Goal: Task Accomplishment & Management: Use online tool/utility

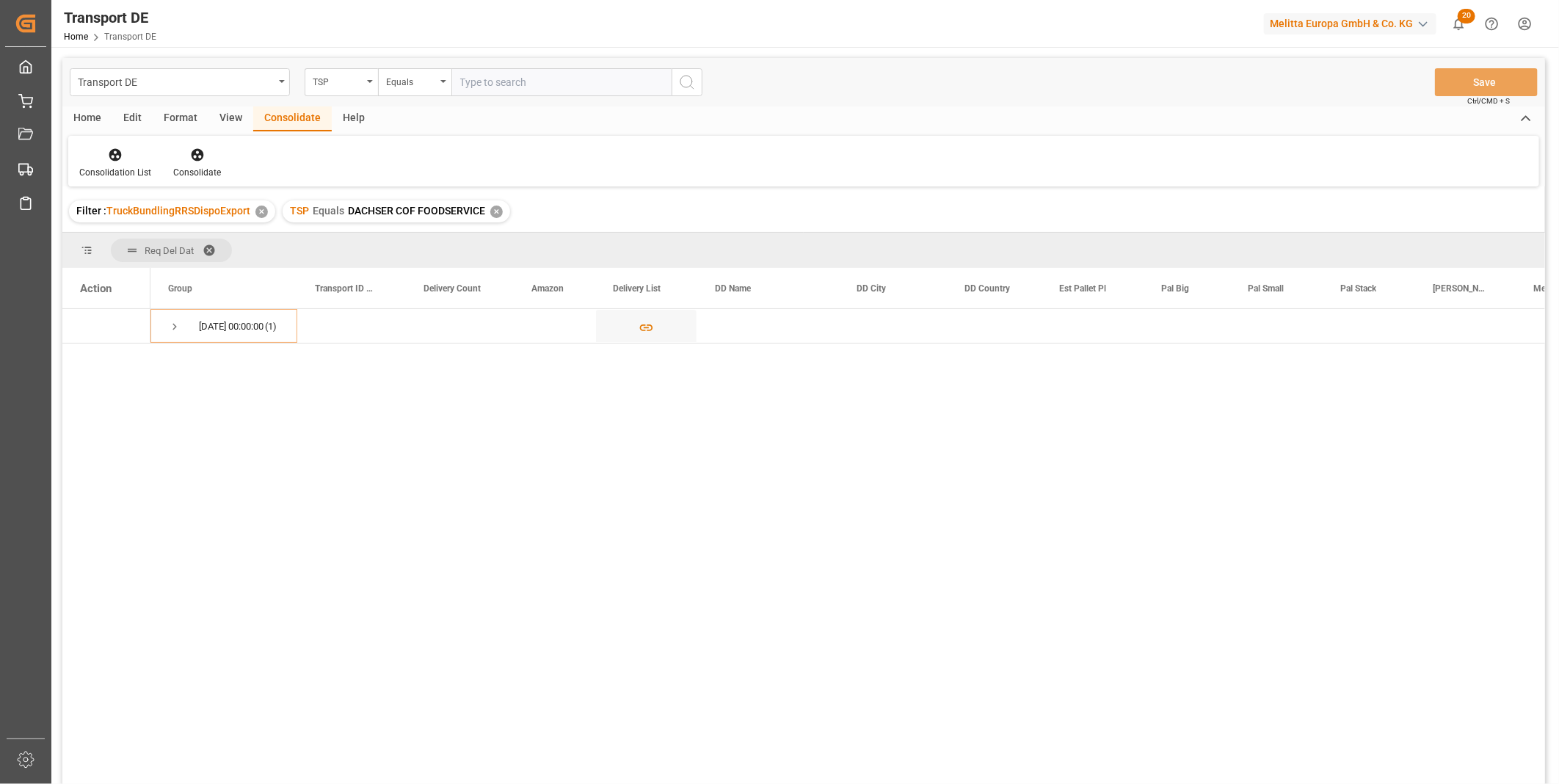
click at [495, 210] on div "✕" at bounding box center [496, 211] width 13 height 13
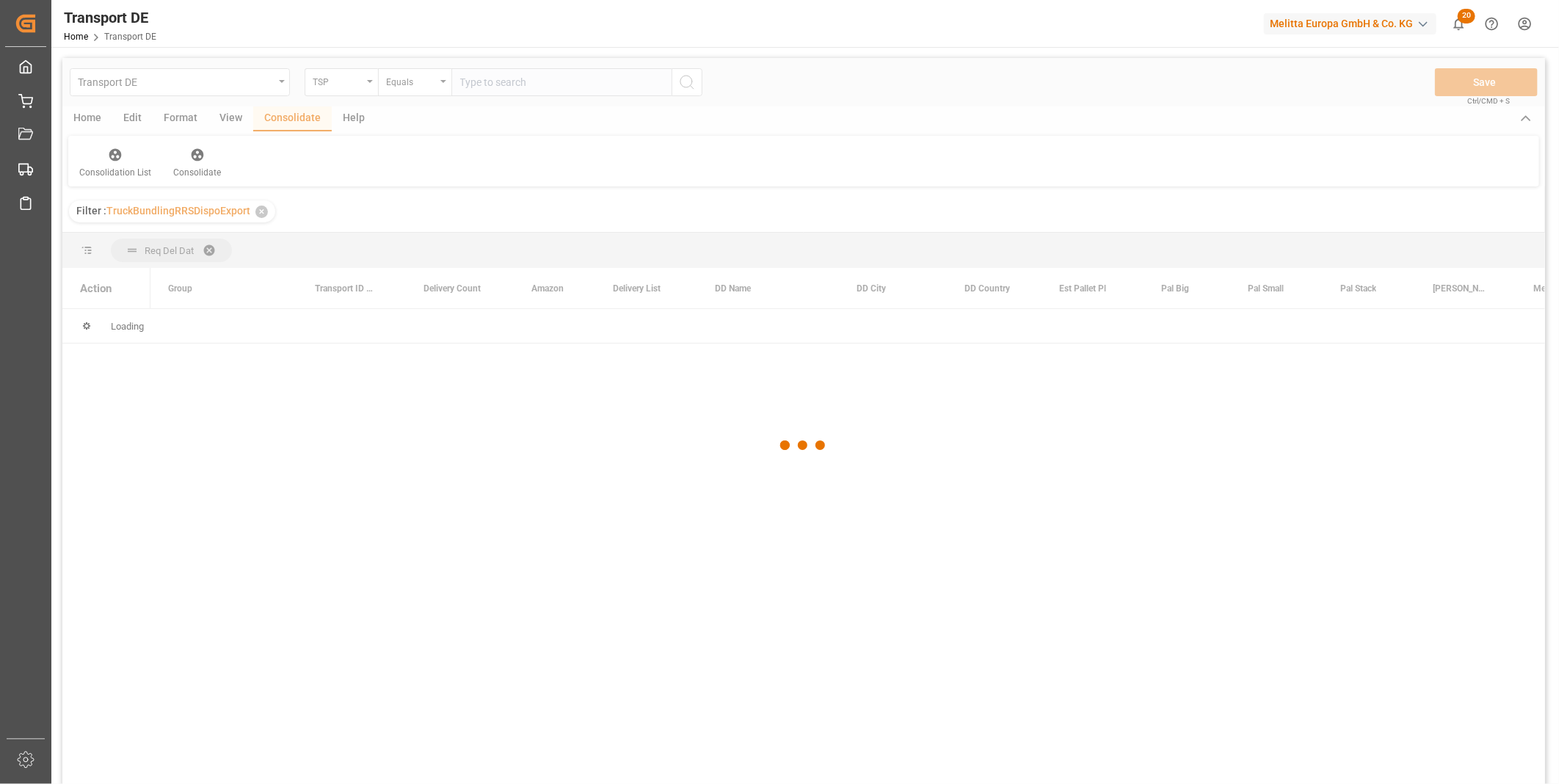
click at [352, 90] on div "TSP" at bounding box center [340, 82] width 73 height 28
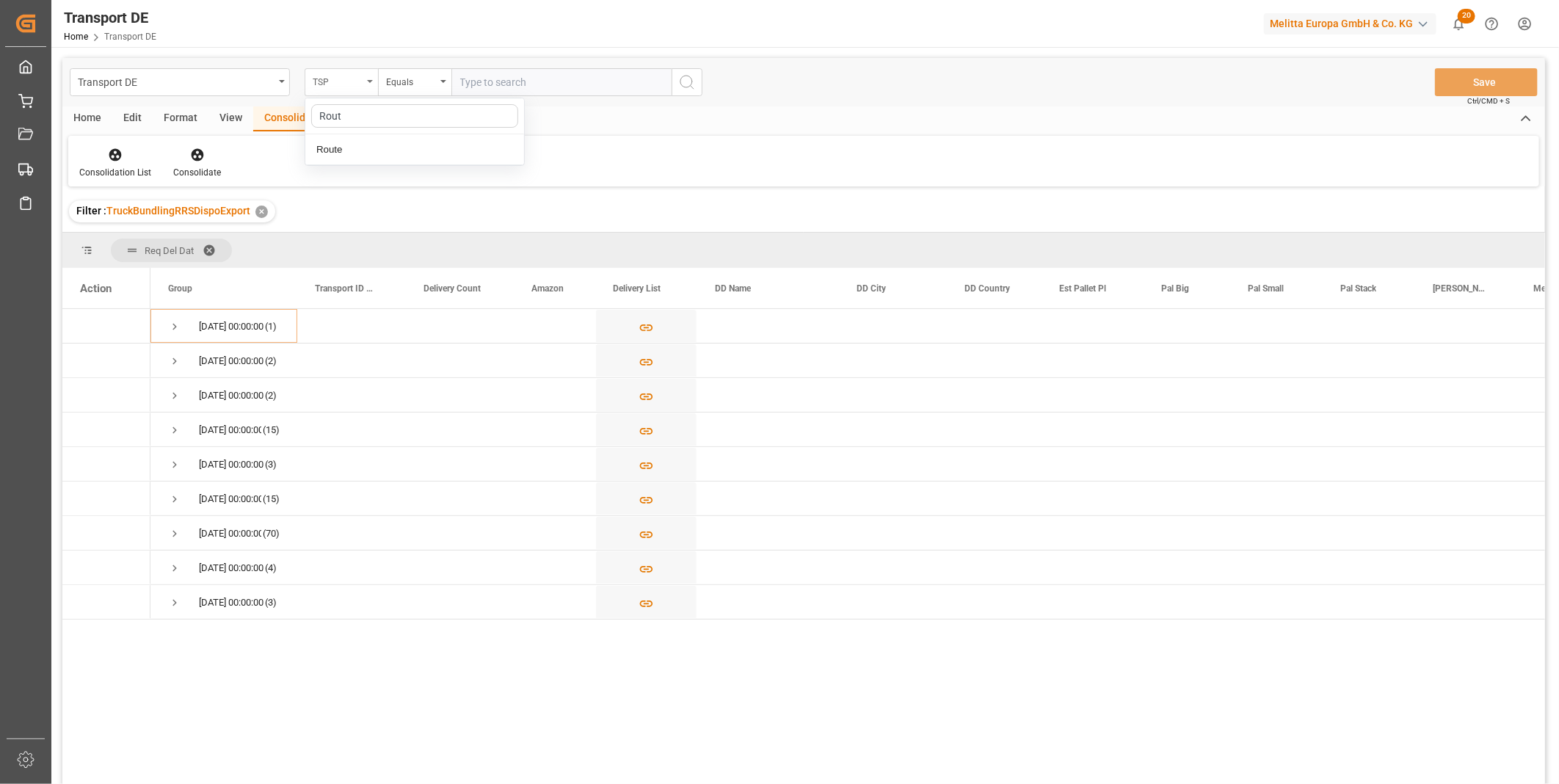
type input "Route"
click at [344, 155] on div "Route" at bounding box center [414, 150] width 219 height 31
click at [408, 77] on div "Equals" at bounding box center [410, 81] width 50 height 17
click at [448, 238] on div "Starts with" at bounding box center [488, 242] width 219 height 31
type input "FR"
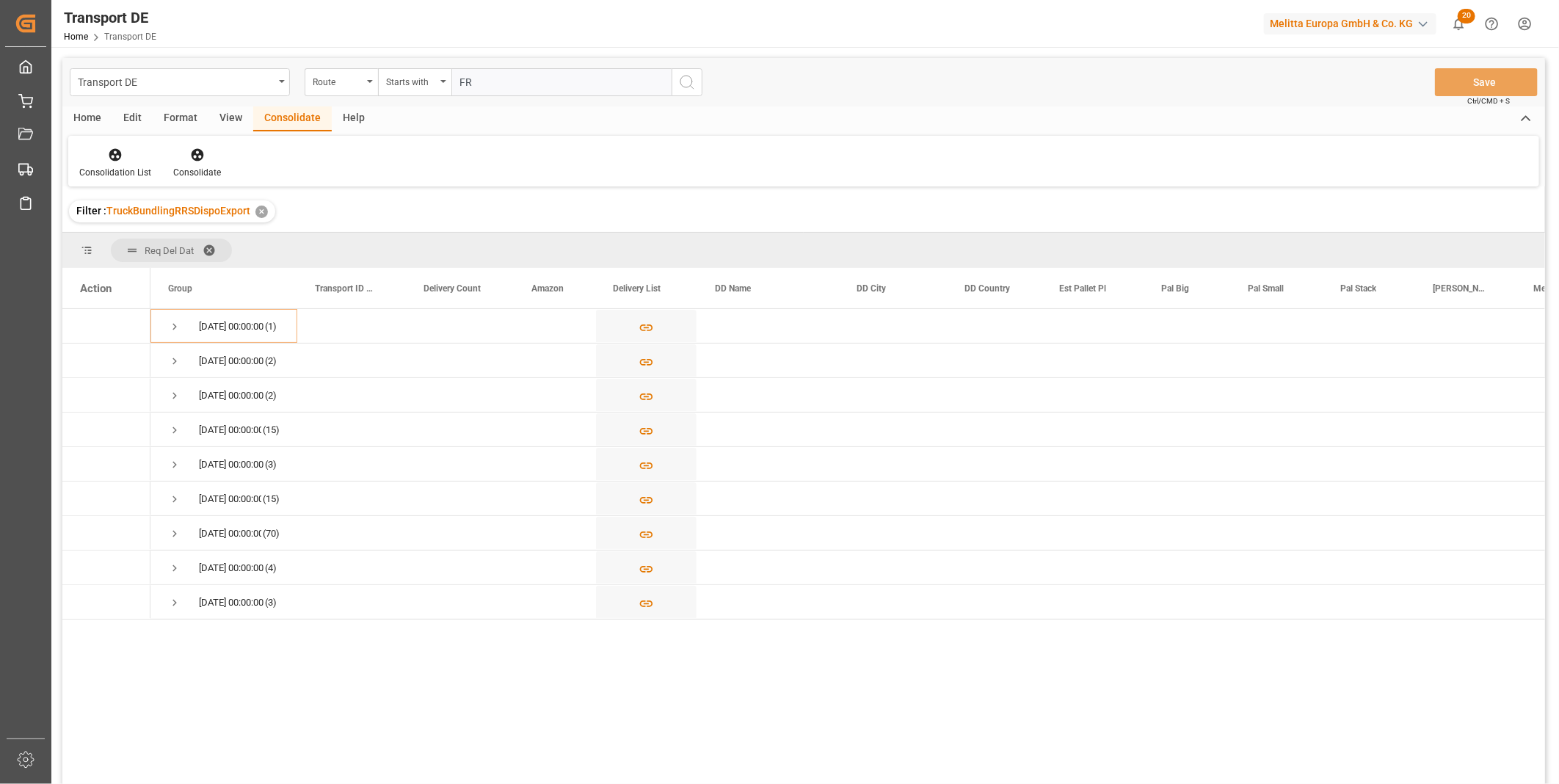
click at [678, 78] on button "search button" at bounding box center [687, 82] width 31 height 28
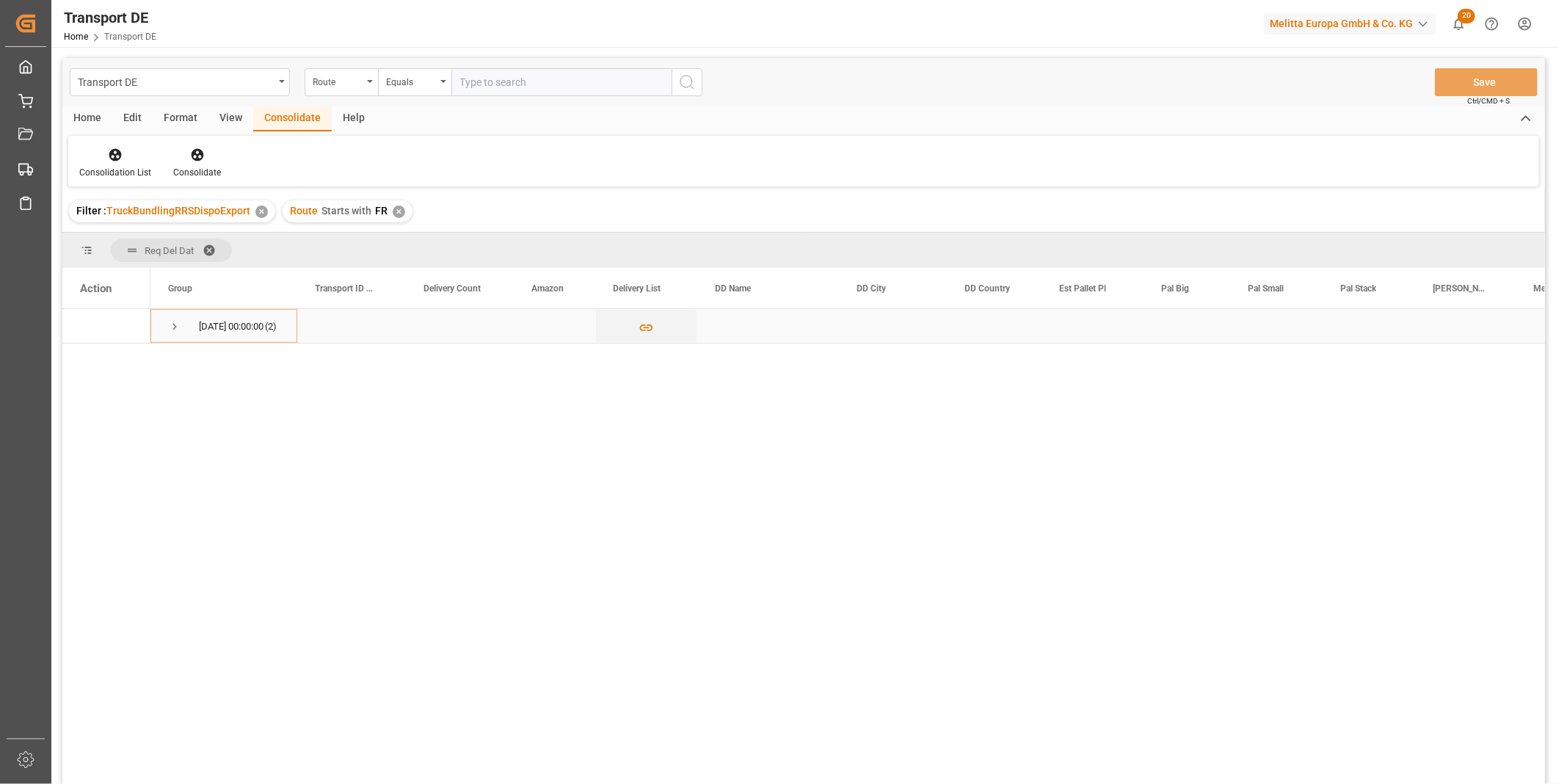
click at [176, 324] on span "Press SPACE to select this row." at bounding box center [175, 327] width 13 height 13
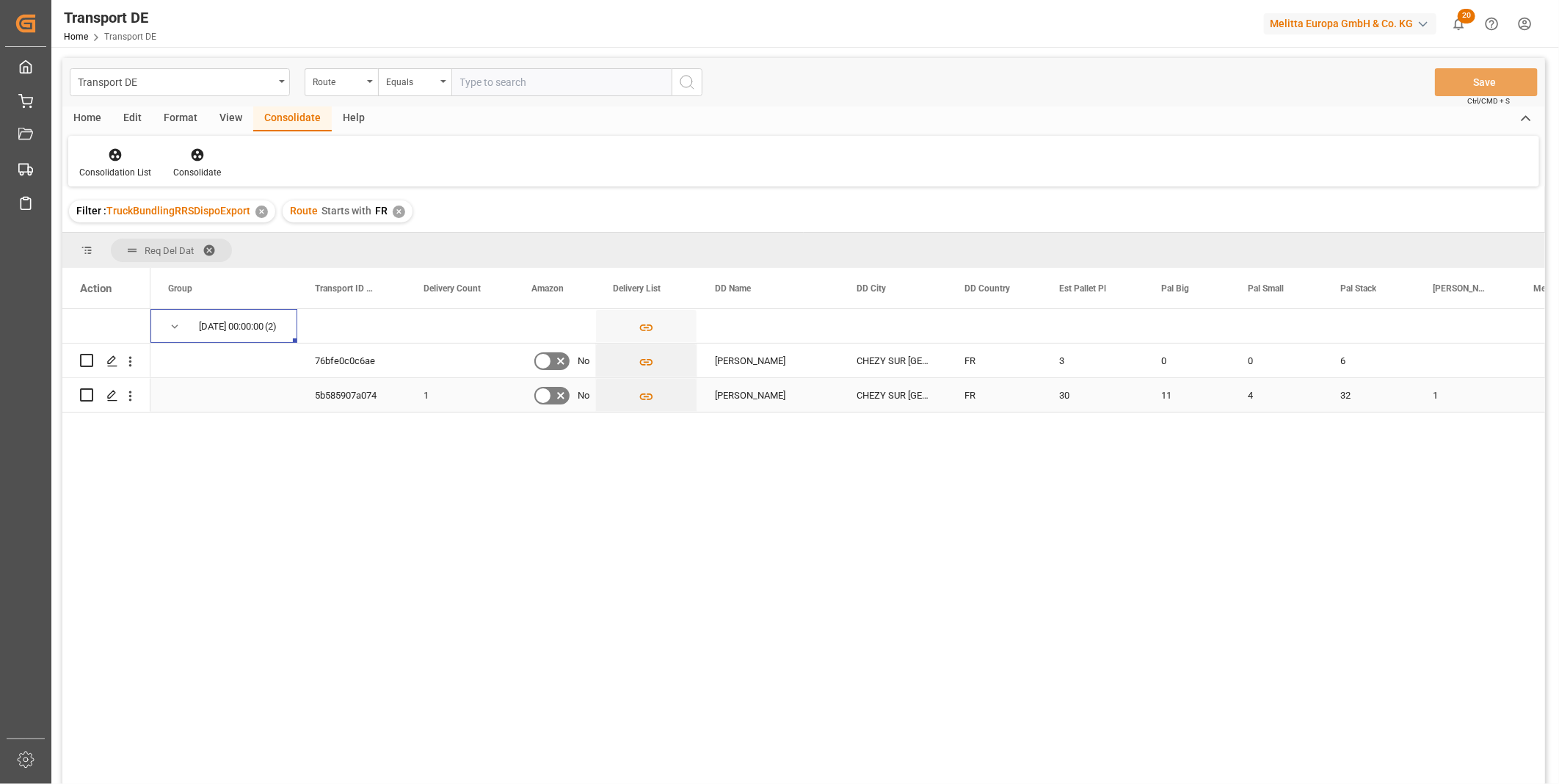
click at [88, 394] on input "Press Space to toggle row selection (unchecked)" at bounding box center [87, 395] width 13 height 13
checkbox input "true"
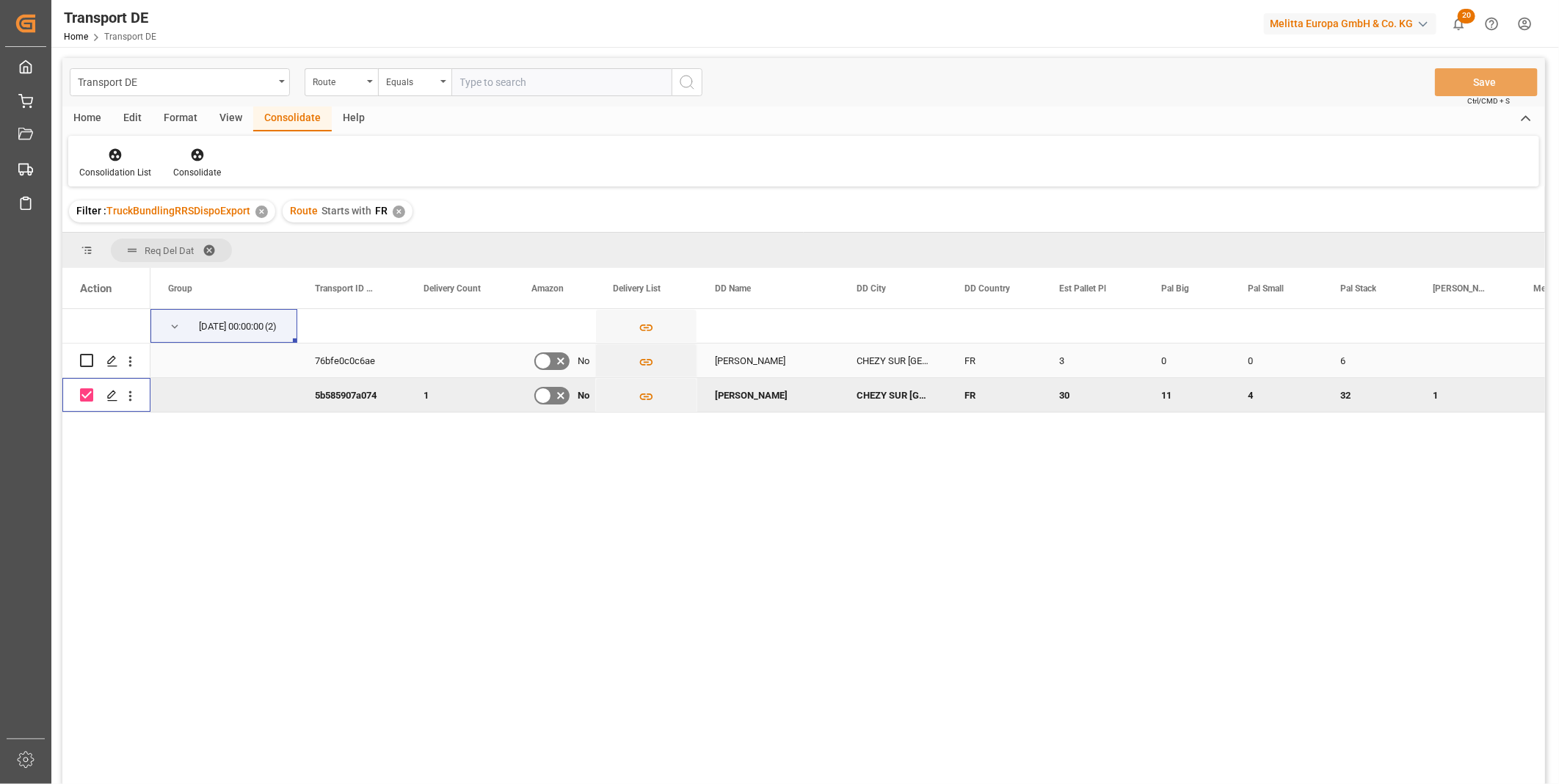
click at [88, 362] on input "Press Space to toggle row selection (unchecked)" at bounding box center [87, 360] width 13 height 13
checkbox input "true"
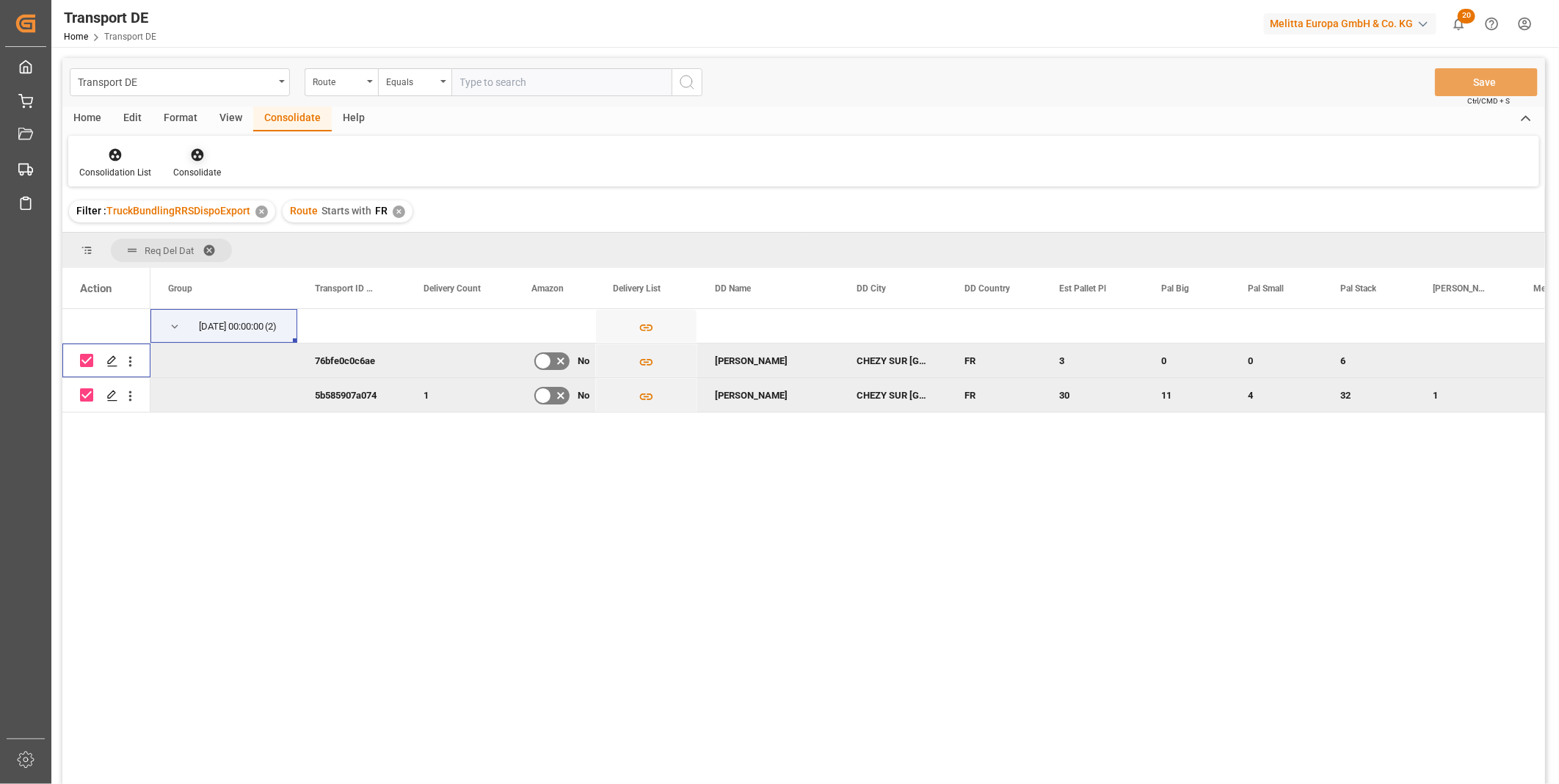
click at [202, 171] on div "Consolidate" at bounding box center [197, 172] width 48 height 13
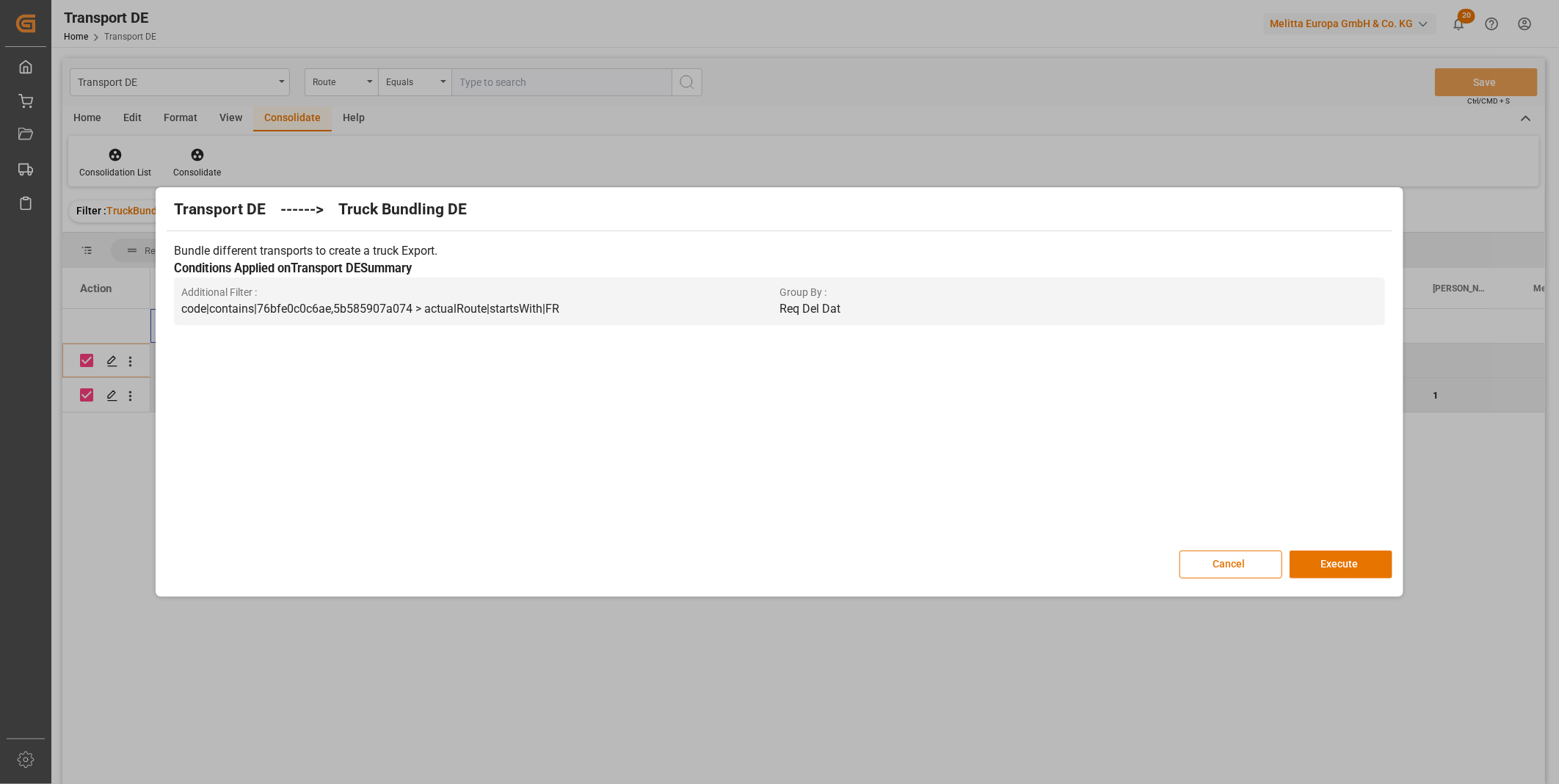
click at [1353, 546] on div "Transport DE ------> Truck Bundling DE Bundle different transports to create a …" at bounding box center [778, 392] width 1240 height 403
click at [1351, 558] on button "Execute" at bounding box center [1340, 564] width 103 height 28
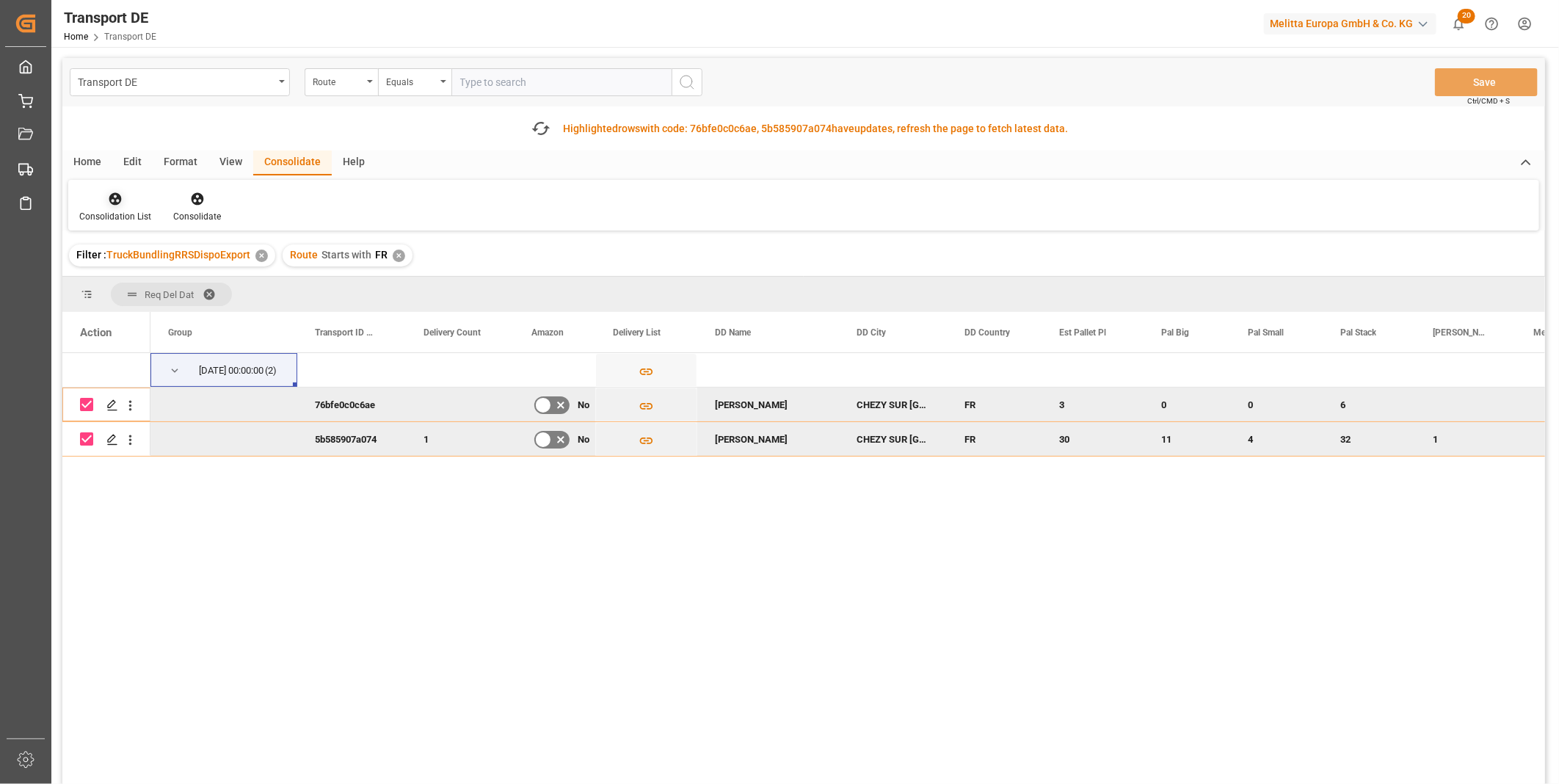
click at [119, 205] on icon at bounding box center [114, 198] width 14 height 14
click at [205, 316] on div "Transport DE Route Equals Save Ctrl/CMD + S Fetch latest updates Highlighted ro…" at bounding box center [803, 462] width 1483 height 808
